Goal: Task Accomplishment & Management: Use online tool/utility

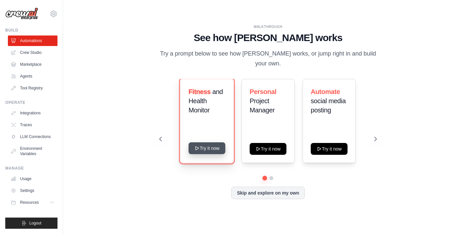
click at [213, 144] on button "Try it now" at bounding box center [206, 148] width 37 height 12
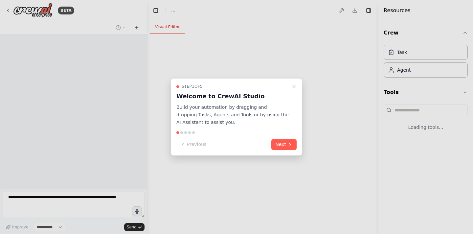
select select "****"
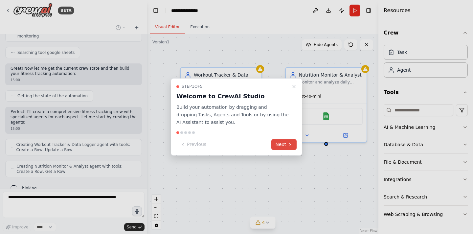
scroll to position [209, 0]
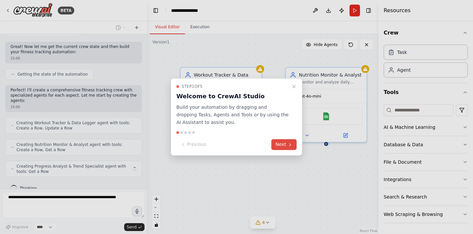
click at [280, 142] on button "Next" at bounding box center [283, 144] width 25 height 11
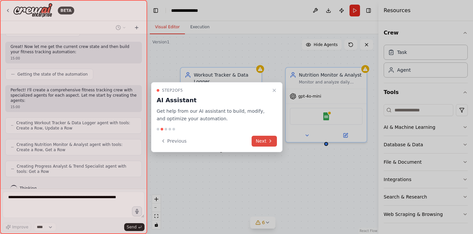
click at [266, 142] on button "Next" at bounding box center [263, 141] width 25 height 11
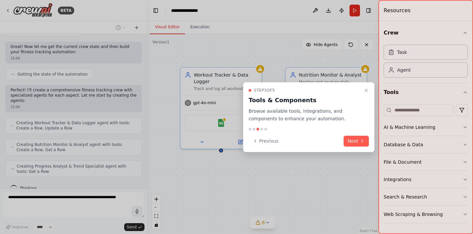
click at [348, 135] on div "Step 3 of 5 Tools & Components Browse available tools, integrations, and compon…" at bounding box center [308, 117] width 131 height 70
click at [350, 140] on button "Next" at bounding box center [355, 141] width 25 height 11
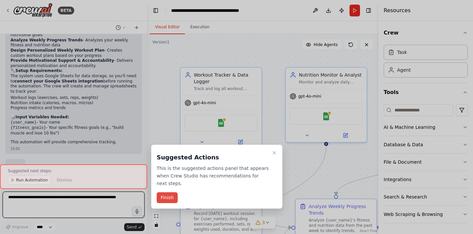
scroll to position [714, 0]
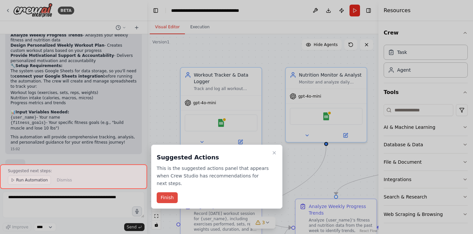
click at [160, 202] on button "Finish" at bounding box center [167, 197] width 21 height 11
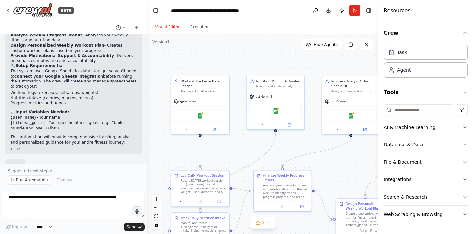
drag, startPoint x: 236, startPoint y: 154, endPoint x: 230, endPoint y: 144, distance: 10.9
click at [230, 144] on div ".deletable-edge-delete-btn { width: 20px; height: 20px; border: 0px solid #ffff…" at bounding box center [262, 134] width 231 height 200
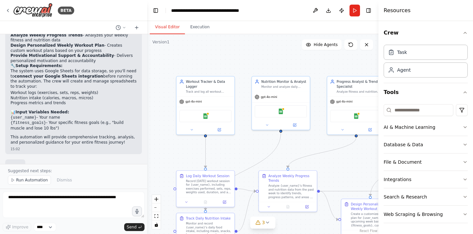
drag, startPoint x: 226, startPoint y: 148, endPoint x: 233, endPoint y: 148, distance: 7.2
click at [233, 148] on div ".deletable-edge-delete-btn { width: 20px; height: 20px; border: 0px solid #ffff…" at bounding box center [262, 134] width 231 height 200
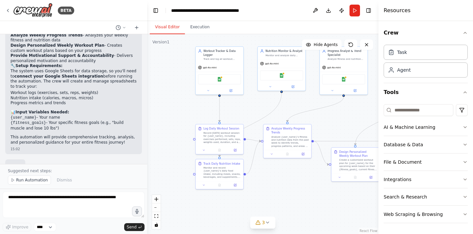
drag, startPoint x: 230, startPoint y: 161, endPoint x: 238, endPoint y: 116, distance: 45.3
click at [239, 116] on div ".deletable-edge-delete-btn { width: 20px; height: 20px; border: 0px solid #ffff…" at bounding box center [262, 134] width 231 height 200
